Goal: Task Accomplishment & Management: Complete application form

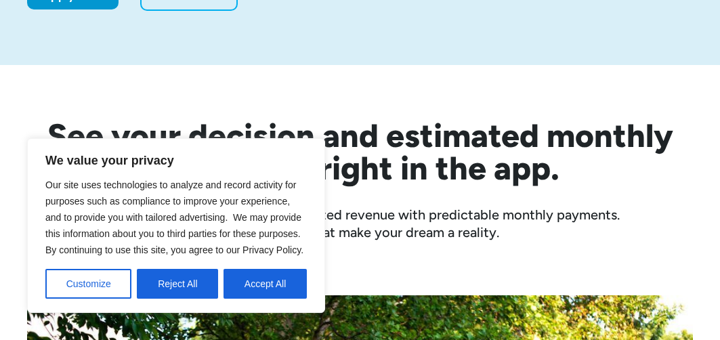
scroll to position [474, 0]
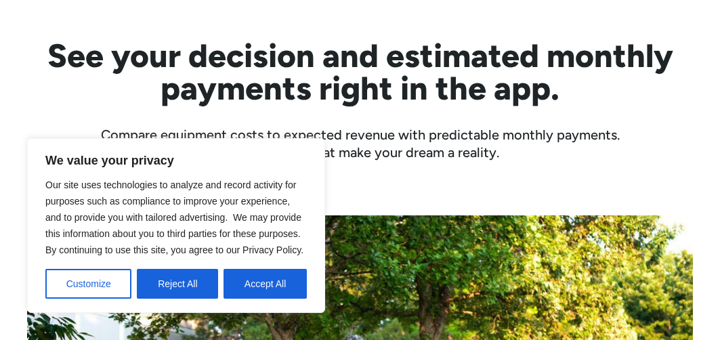
drag, startPoint x: 192, startPoint y: 295, endPoint x: 213, endPoint y: 280, distance: 25.9
click at [192, 295] on button "Reject All" at bounding box center [177, 284] width 81 height 30
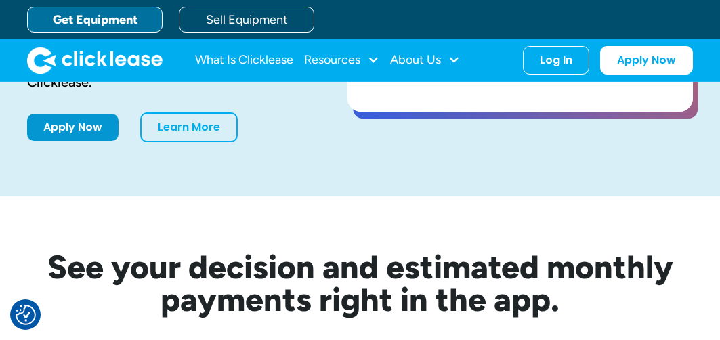
scroll to position [0, 0]
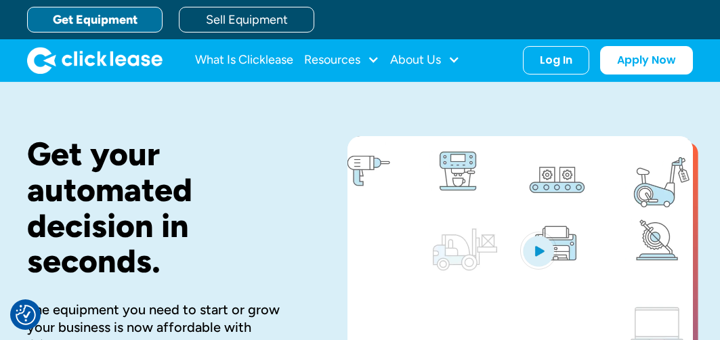
click at [114, 24] on link "Get Equipment" at bounding box center [94, 20] width 135 height 26
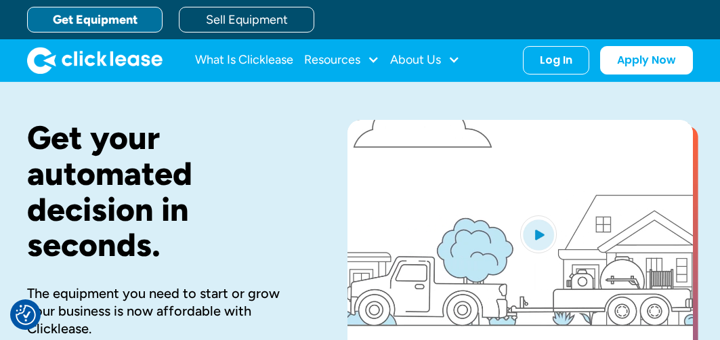
scroll to position [135, 0]
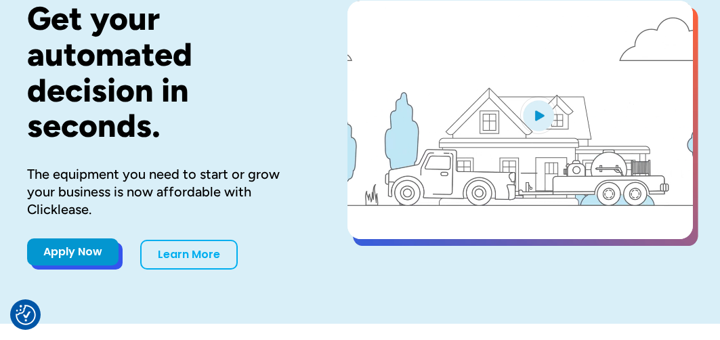
click at [67, 255] on link "Apply Now" at bounding box center [72, 251] width 91 height 27
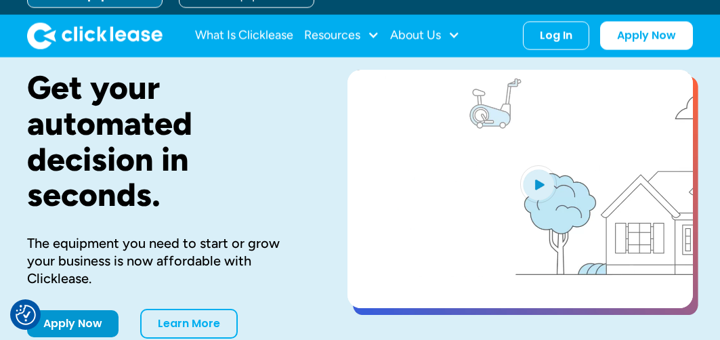
scroll to position [0, 0]
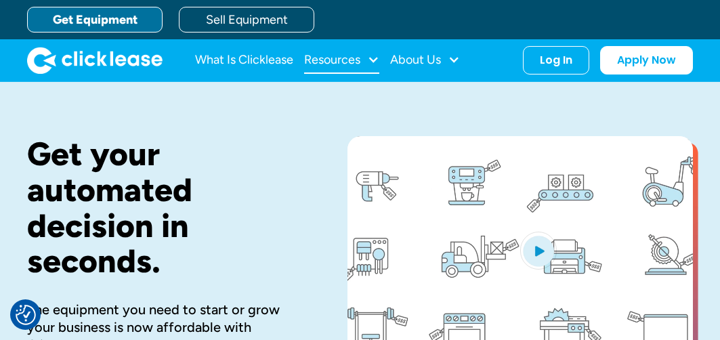
click at [370, 61] on div at bounding box center [373, 60] width 12 height 12
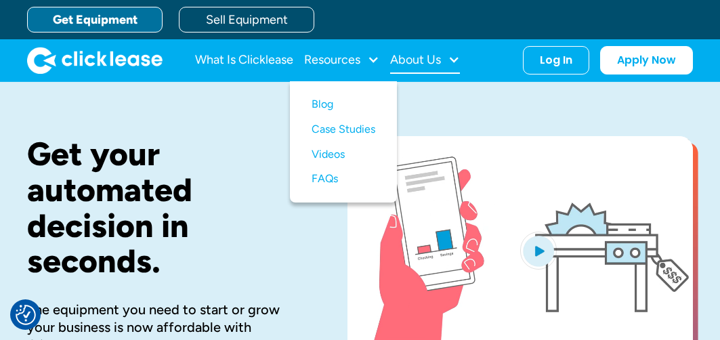
click at [459, 64] on div at bounding box center [454, 60] width 12 height 12
